Goal: Task Accomplishment & Management: Use online tool/utility

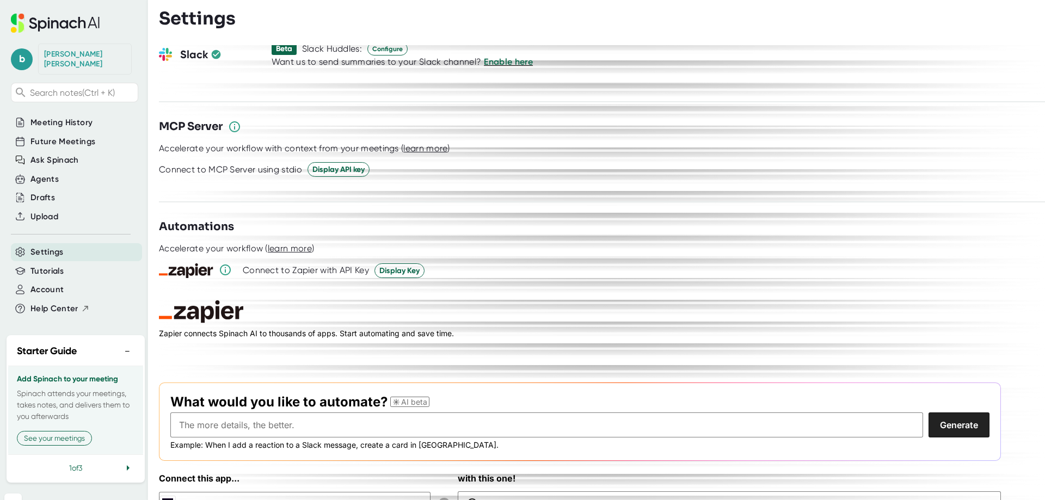
scroll to position [1479, 0]
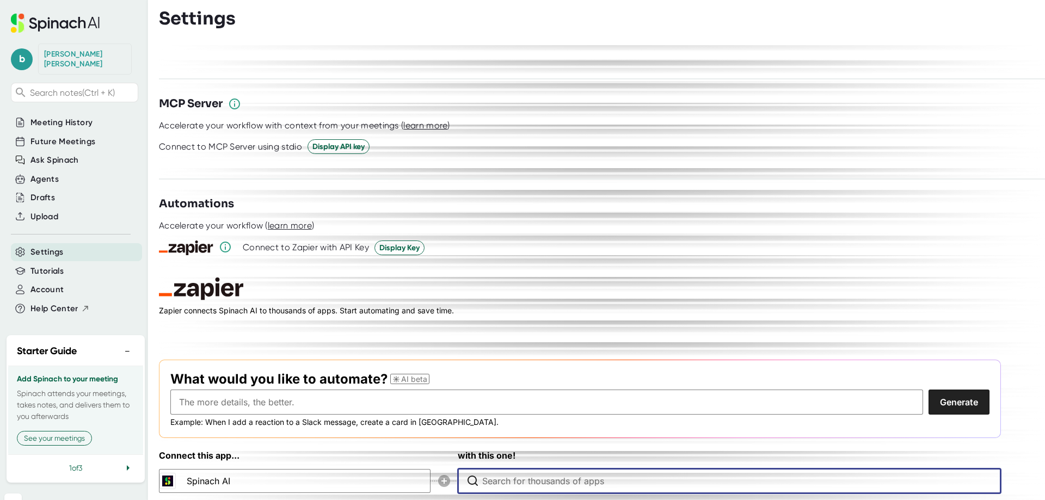
click at [490, 469] on input "Type to search for an app to connect" at bounding box center [732, 481] width 500 height 24
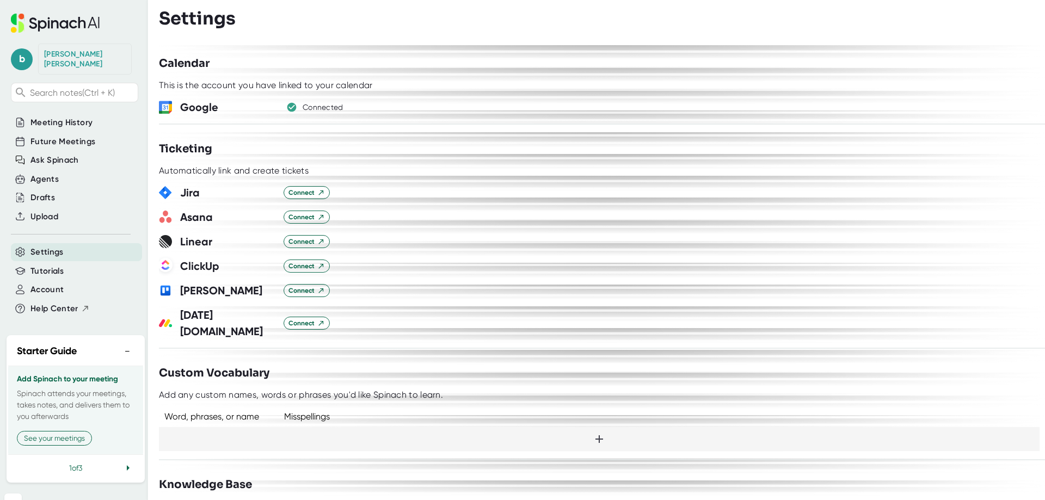
scroll to position [663, 0]
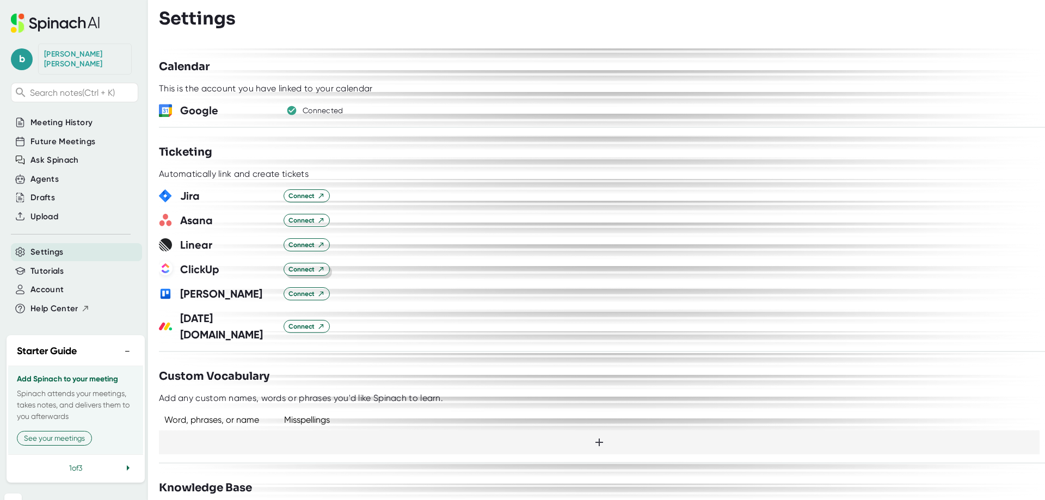
click at [316, 266] on span "Connect" at bounding box center [306, 269] width 36 height 10
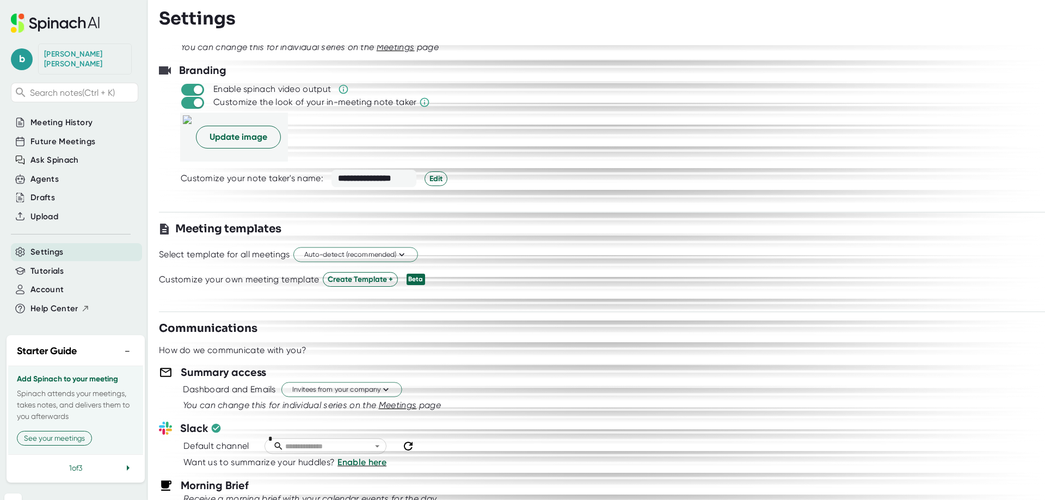
scroll to position [0, 0]
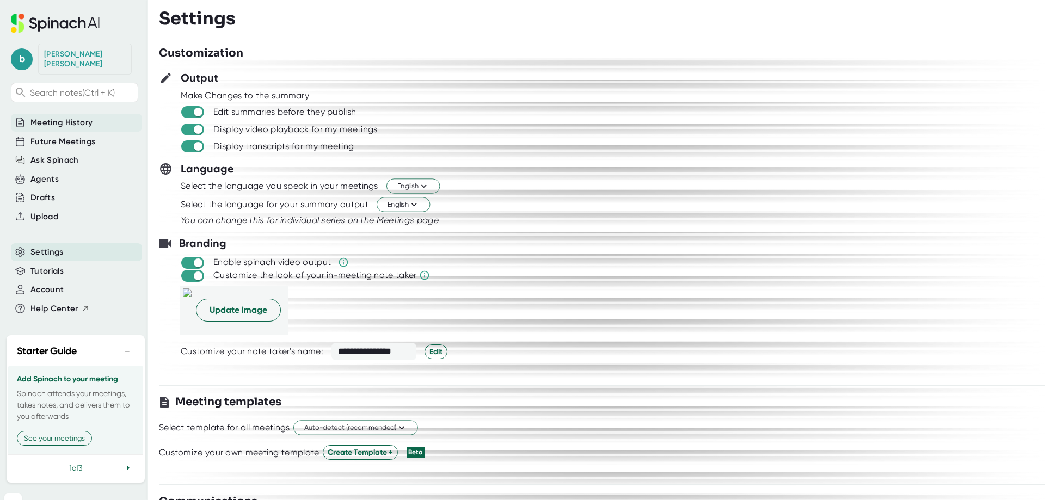
click at [58, 116] on span "Meeting History" at bounding box center [61, 122] width 62 height 13
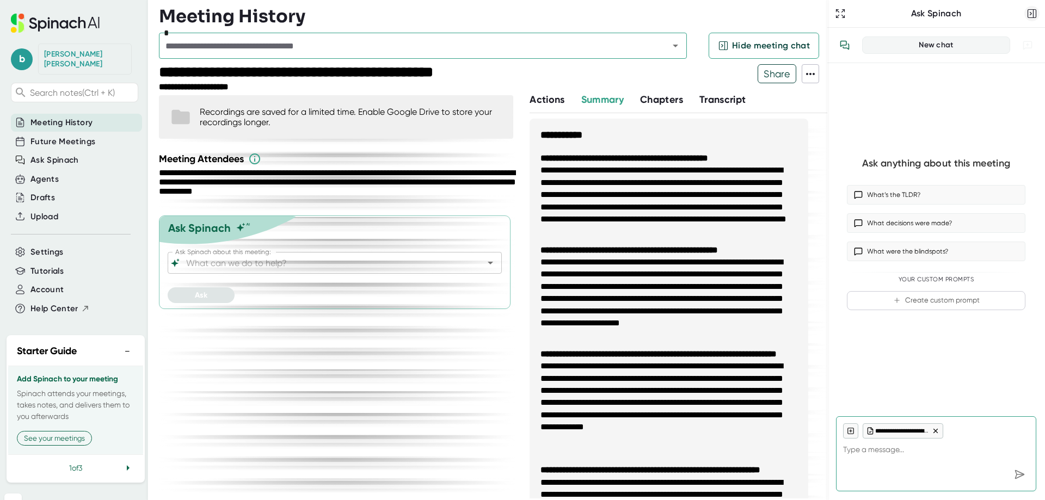
type textarea "x"
click at [1035, 10] on icon "button" at bounding box center [1031, 13] width 11 height 11
